Goal: Task Accomplishment & Management: Manage account settings

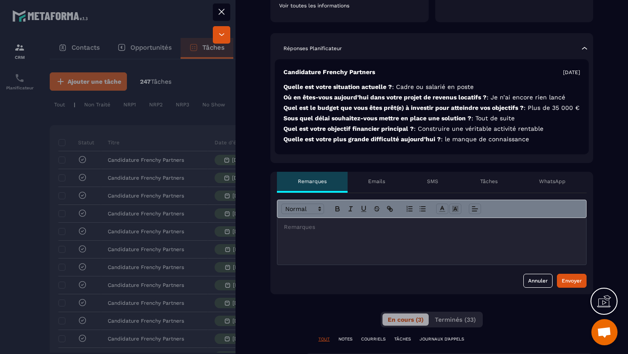
scroll to position [253, 0]
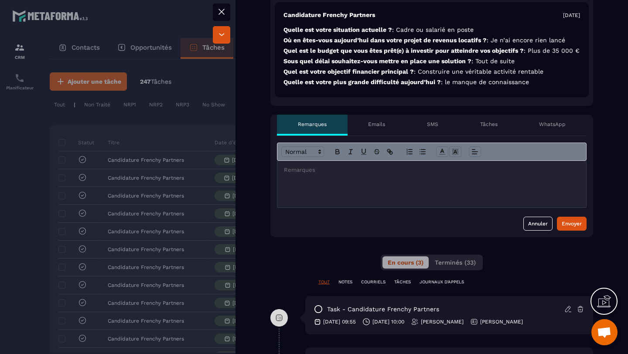
click at [317, 193] on div at bounding box center [431, 184] width 309 height 47
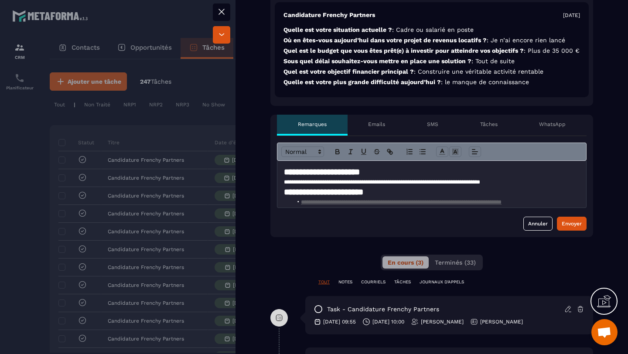
scroll to position [278, 0]
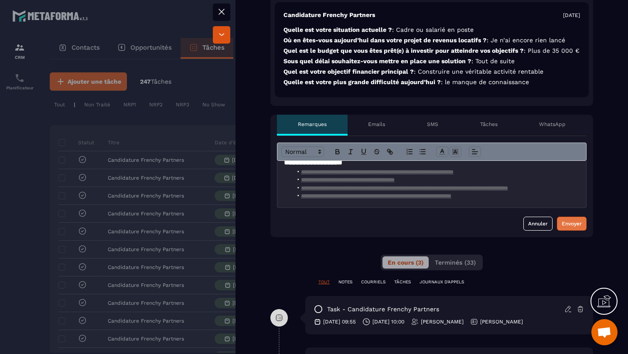
click at [568, 228] on div "Envoyer" at bounding box center [572, 223] width 20 height 9
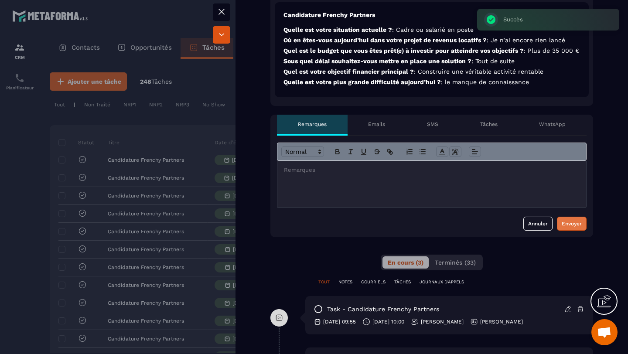
scroll to position [0, 0]
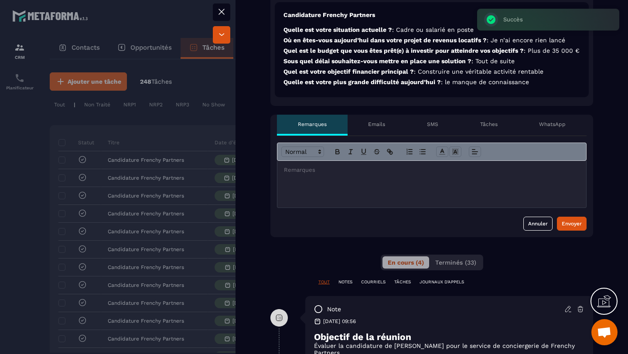
click at [19, 183] on div at bounding box center [314, 177] width 628 height 354
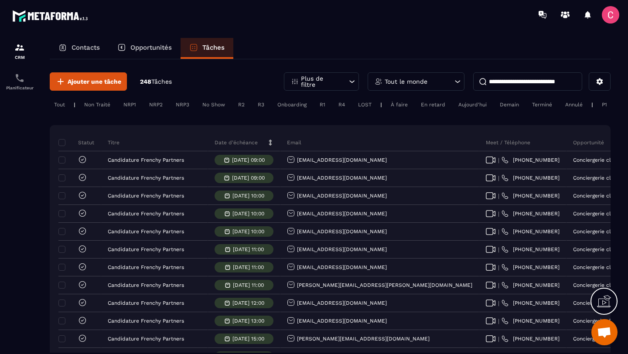
click at [442, 85] on div "Tout le monde" at bounding box center [416, 81] width 97 height 18
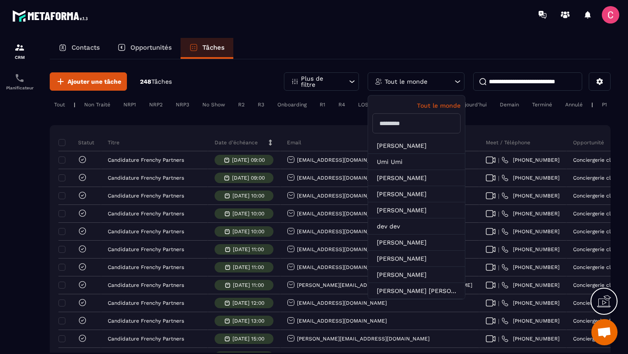
click at [412, 120] on input "text" at bounding box center [417, 123] width 88 height 20
type input "*"
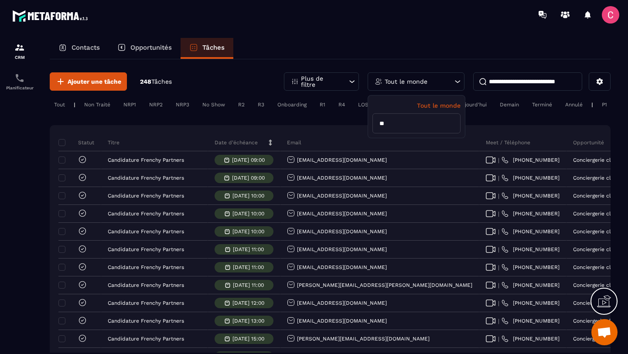
type input "*"
type input "***"
click at [394, 144] on li "[PERSON_NAME]" at bounding box center [416, 146] width 97 height 16
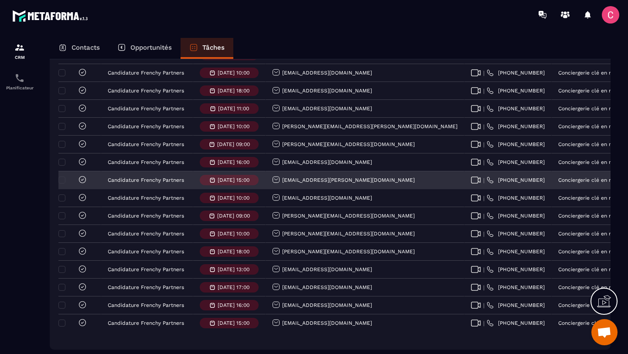
scroll to position [375, 0]
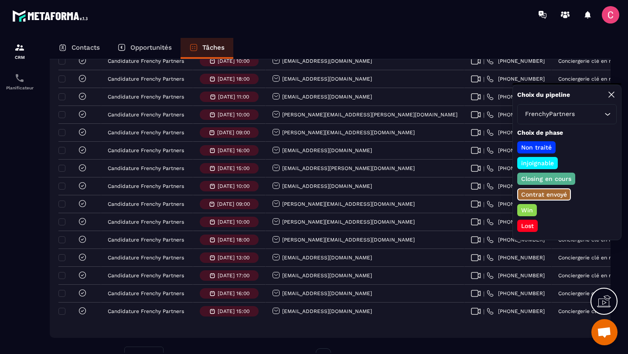
click at [528, 213] on p "Win" at bounding box center [527, 210] width 14 height 9
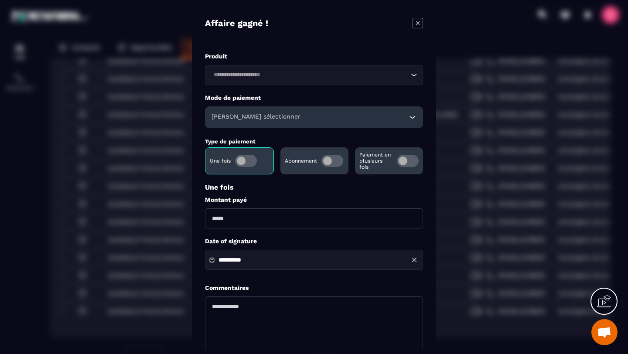
click at [292, 215] on input "Modal window" at bounding box center [314, 219] width 218 height 20
type input "*****"
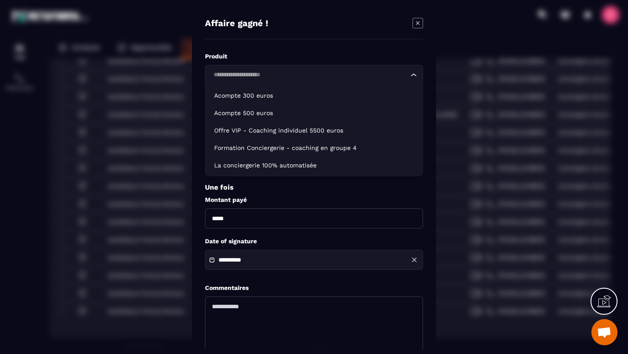
click at [217, 68] on div "Loading..." at bounding box center [314, 75] width 218 height 20
click at [234, 71] on input "Search for option" at bounding box center [310, 75] width 198 height 10
click at [243, 58] on label "Produit" at bounding box center [314, 56] width 218 height 8
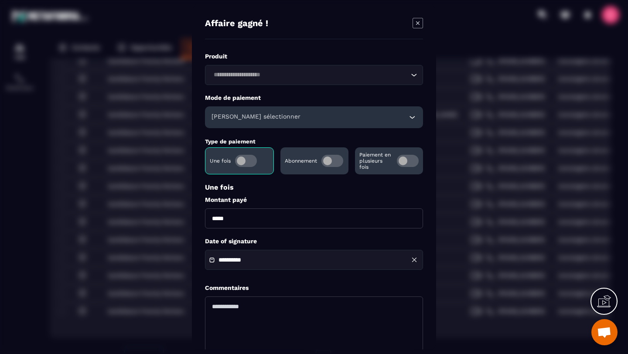
click at [246, 112] on div "[PERSON_NAME] sélectionner" at bounding box center [314, 117] width 218 height 22
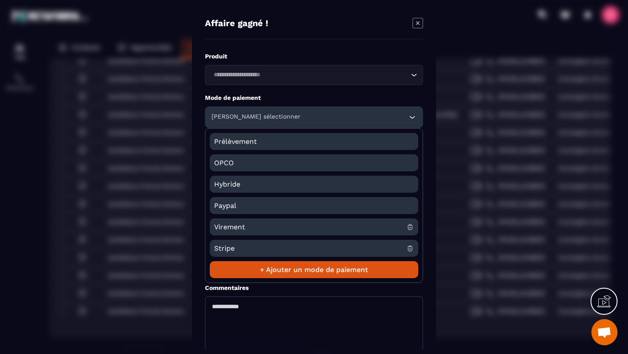
click at [231, 225] on span "Virement" at bounding box center [310, 227] width 192 height 17
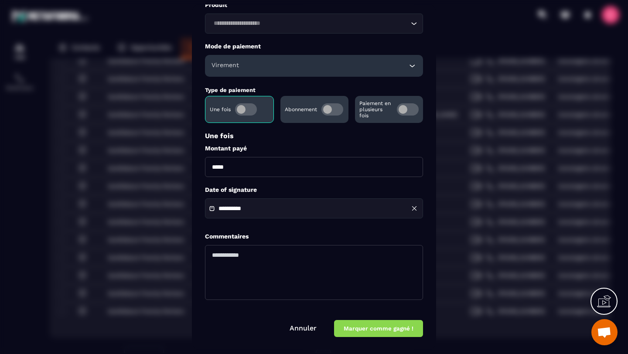
scroll to position [52, 0]
click at [357, 329] on button "Marquer comme gagné !" at bounding box center [378, 328] width 89 height 17
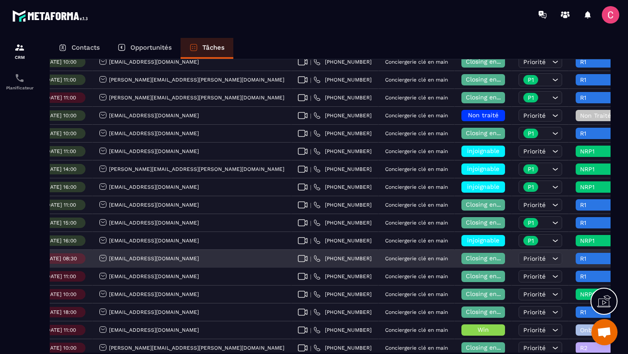
scroll to position [0, 182]
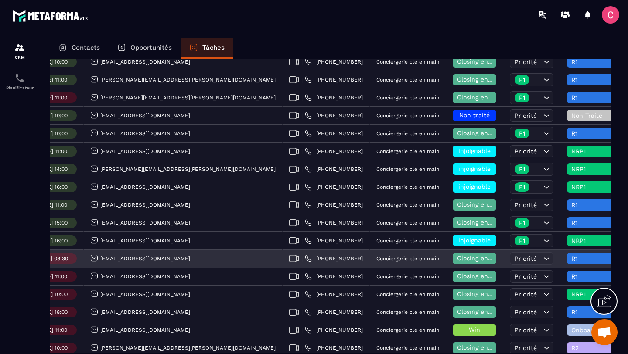
click at [457, 262] on span "Closing en cours" at bounding box center [482, 258] width 50 height 7
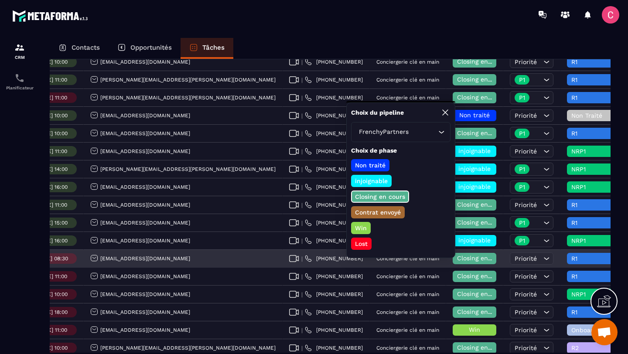
click at [567, 264] on div "R1" at bounding box center [593, 258] width 52 height 11
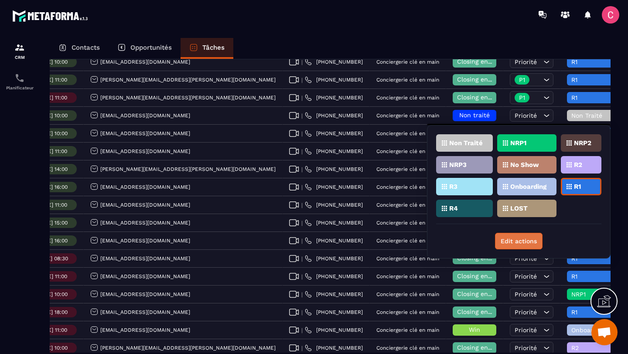
click at [521, 243] on button "Edit actions" at bounding box center [519, 241] width 48 height 17
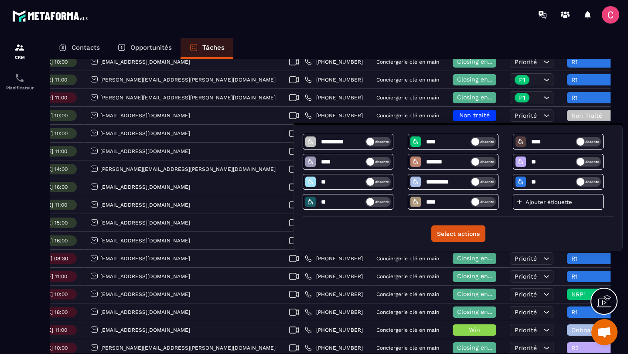
click at [5, 192] on div at bounding box center [19, 204] width 39 height 350
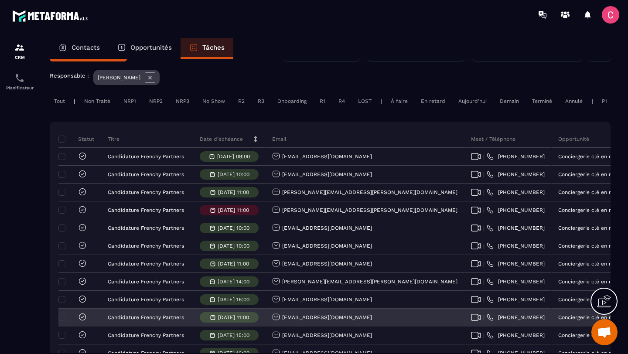
scroll to position [29, 0]
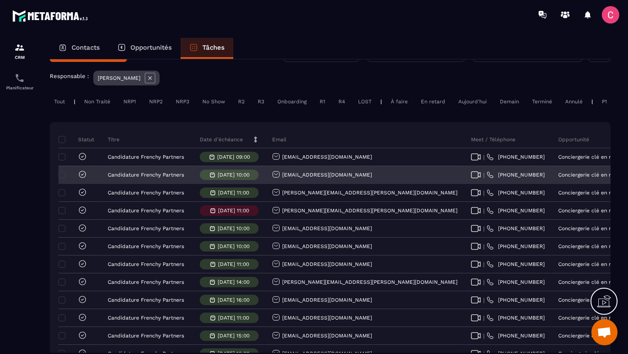
click at [303, 180] on div "[EMAIL_ADDRESS][DOMAIN_NAME]" at bounding box center [322, 175] width 100 height 9
